Goal: Obtain resource: Download file/media

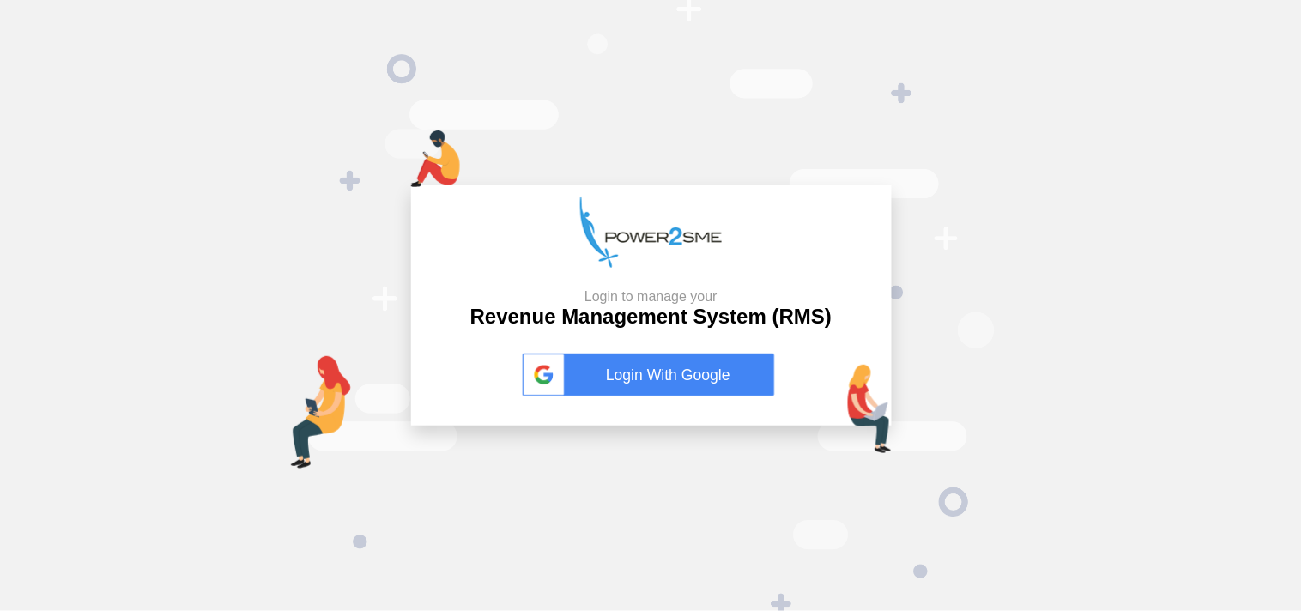
click at [641, 388] on link "Login With Google" at bounding box center [652, 375] width 258 height 43
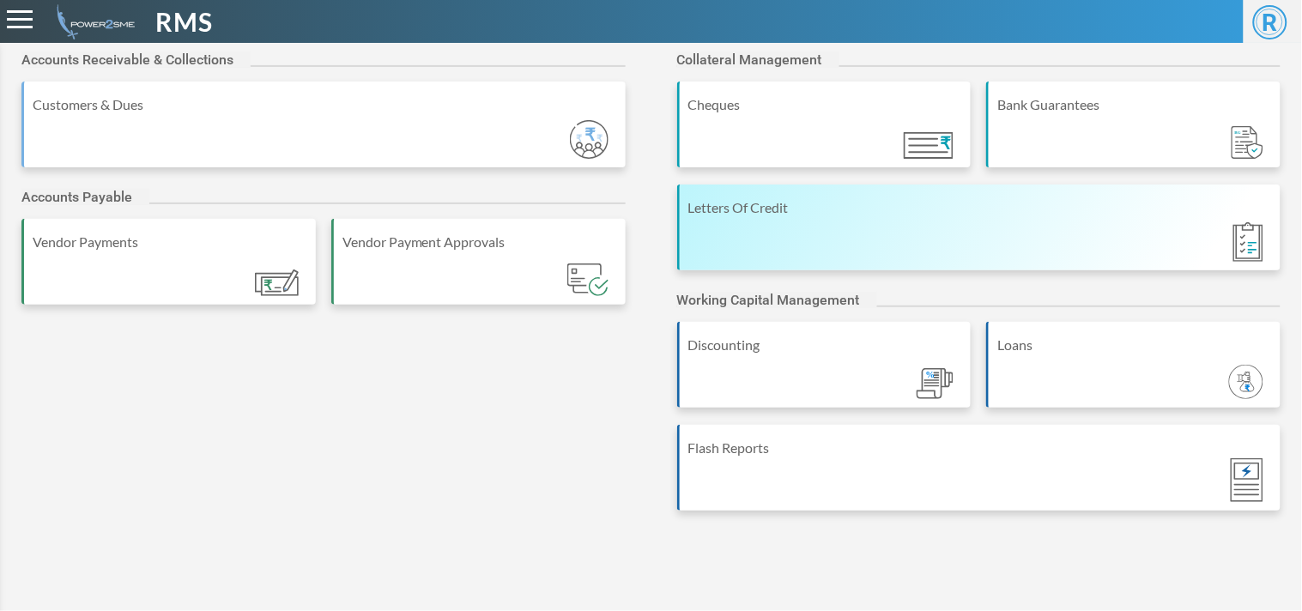
click at [877, 209] on div "Letters Of Credit" at bounding box center [981, 207] width 585 height 21
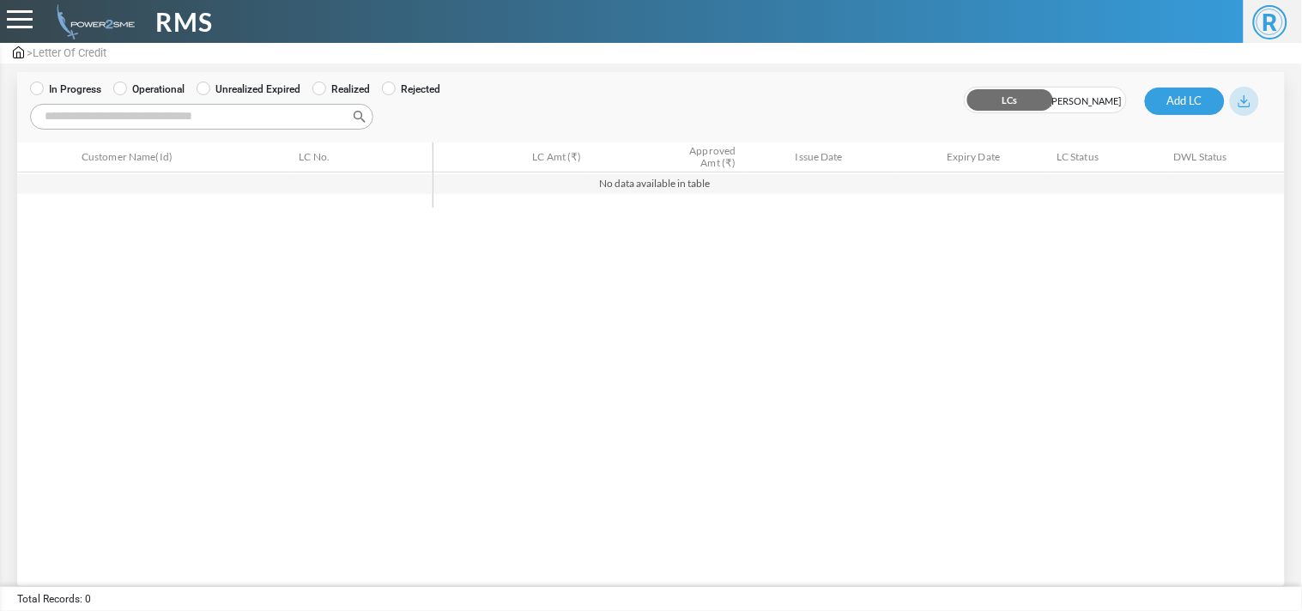
click at [160, 83] on label "Operational" at bounding box center [148, 89] width 71 height 15
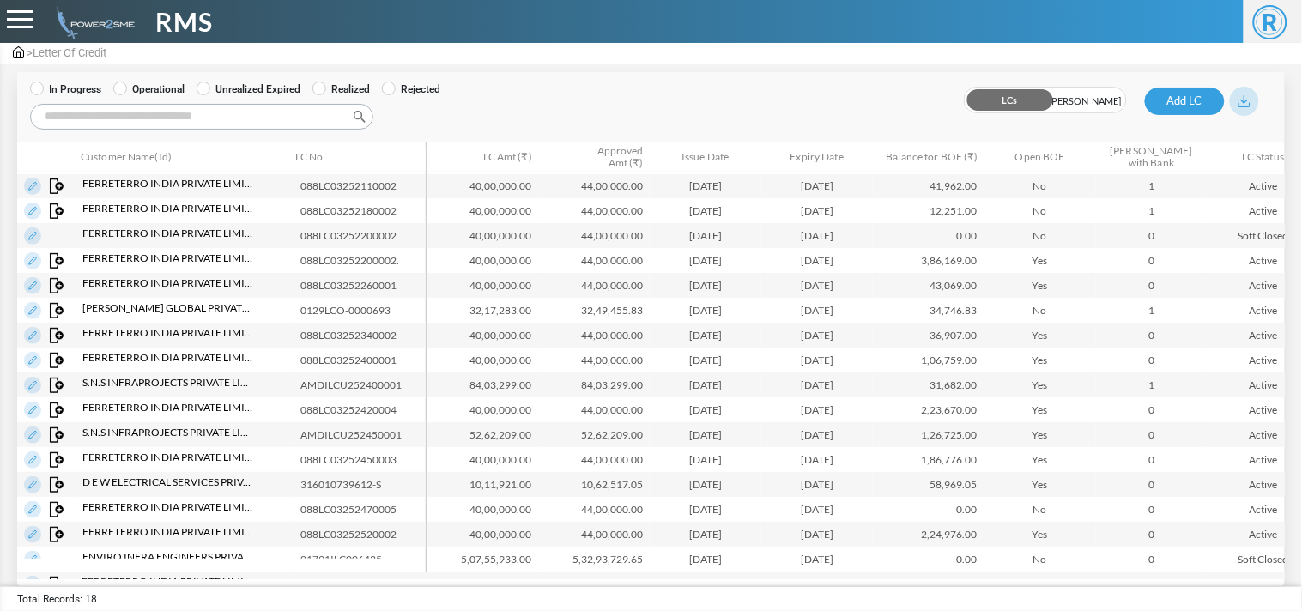
click at [173, 118] on input "Search:" at bounding box center [201, 117] width 343 height 26
paste input "**********"
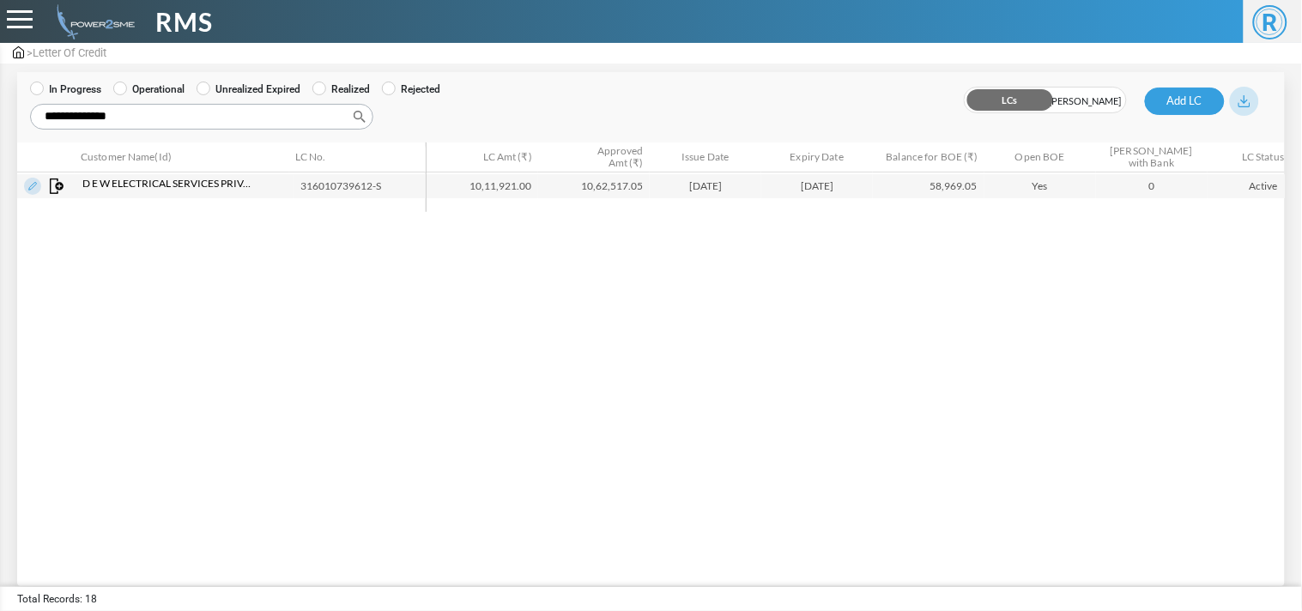
type input "**********"
click at [30, 184] on img at bounding box center [32, 186] width 17 height 17
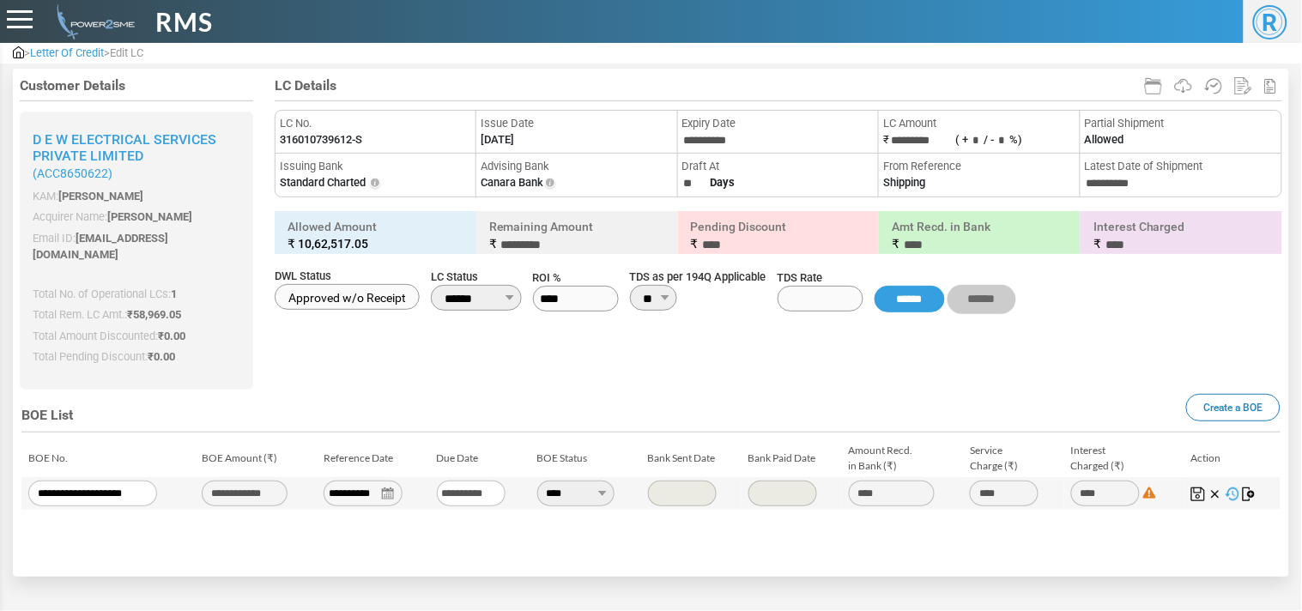
click at [1249, 488] on img at bounding box center [1250, 495] width 14 height 14
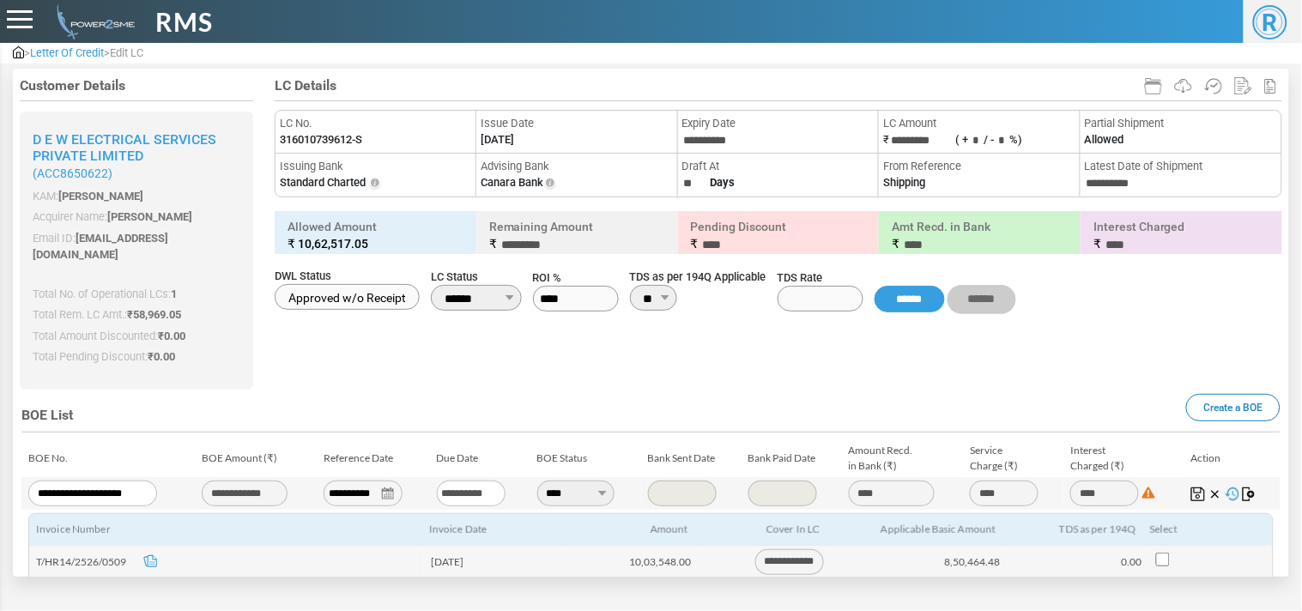
scroll to position [227, 0]
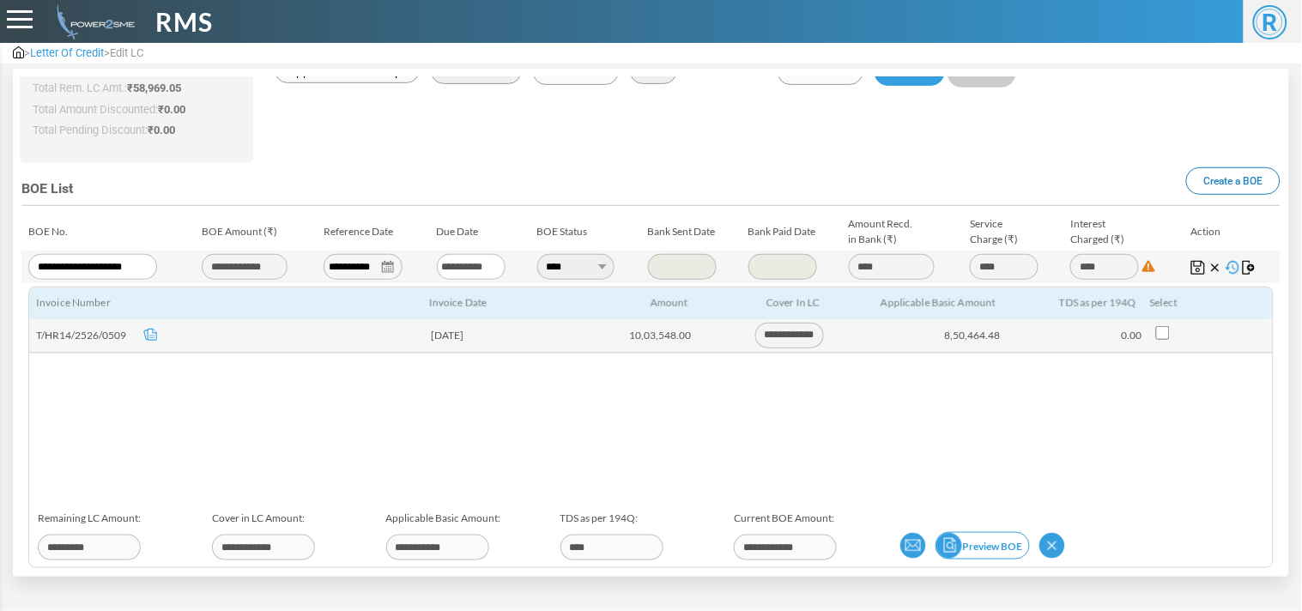
click at [951, 533] on img at bounding box center [950, 546] width 26 height 26
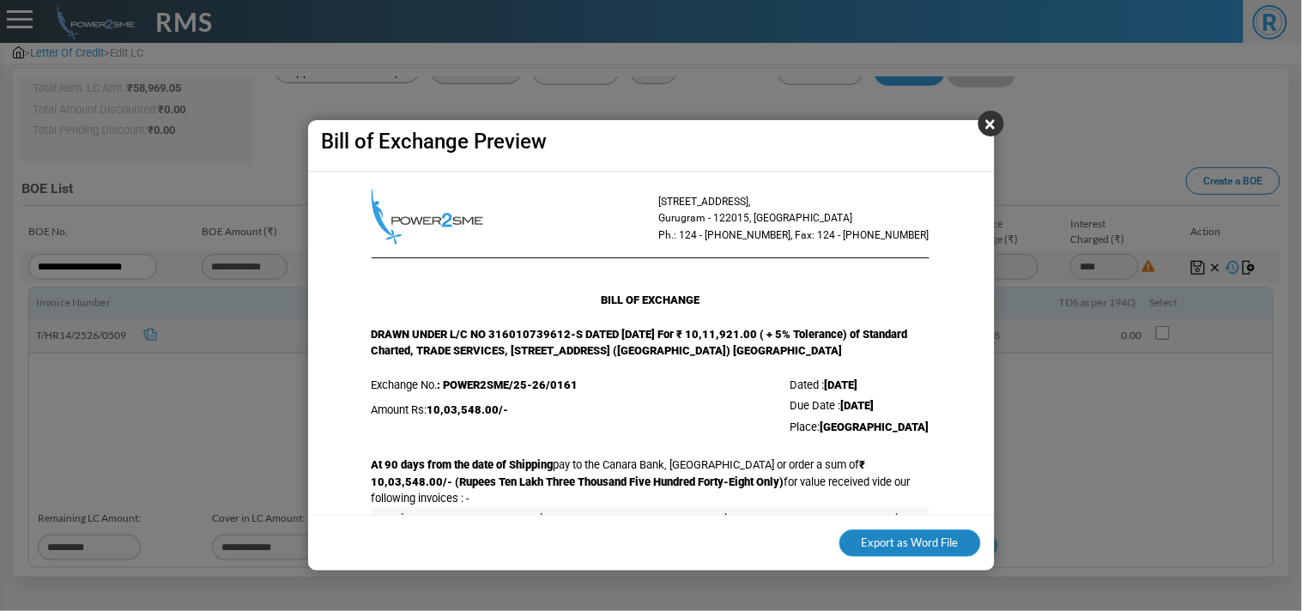
click at [926, 545] on button "Export as Word File" at bounding box center [911, 543] width 142 height 27
click at [983, 127] on button "×" at bounding box center [992, 124] width 26 height 26
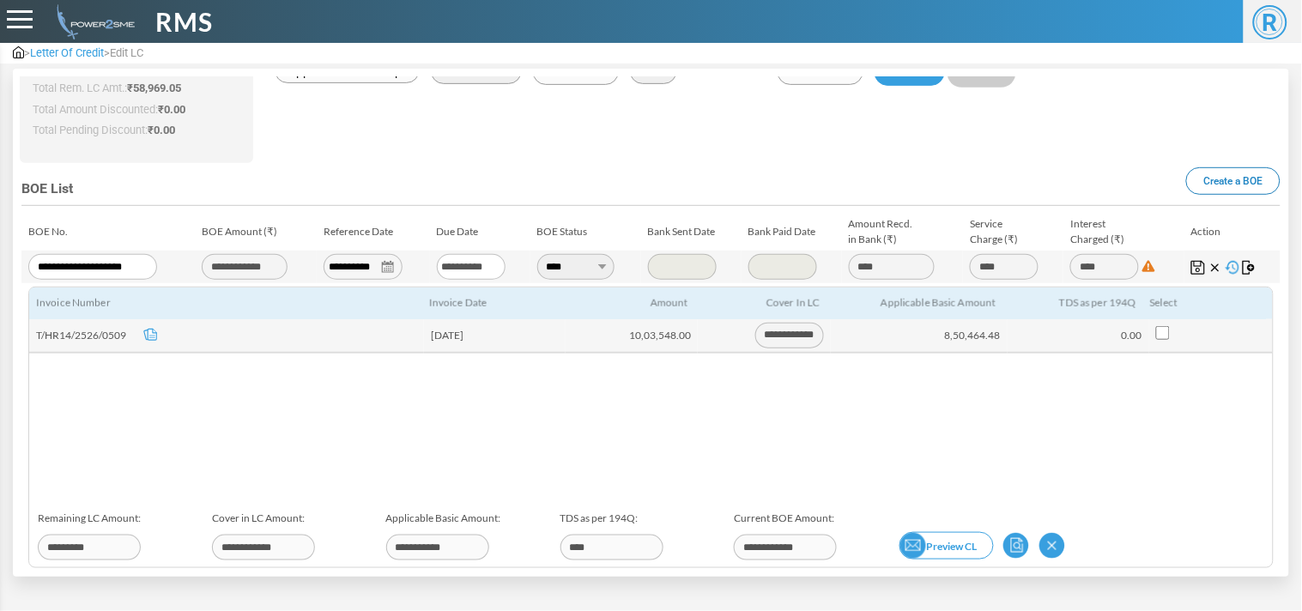
click at [932, 532] on link "Preview CL" at bounding box center [947, 545] width 94 height 27
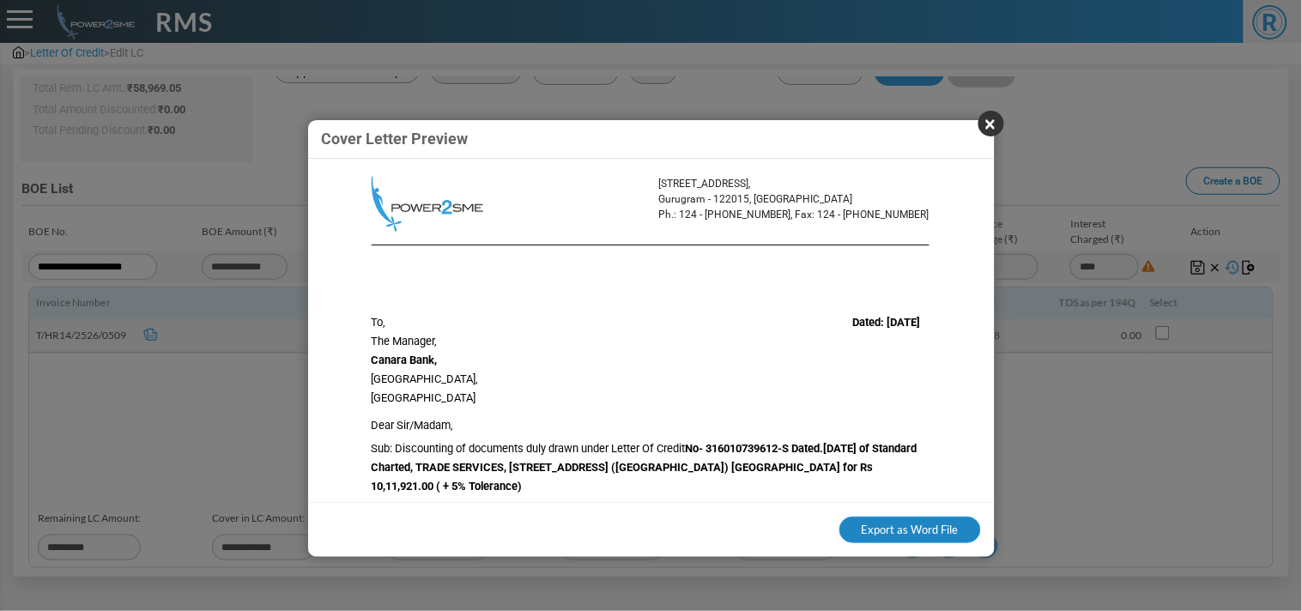
click at [889, 527] on button "Export as Word File" at bounding box center [911, 530] width 142 height 27
